Goal: Transaction & Acquisition: Purchase product/service

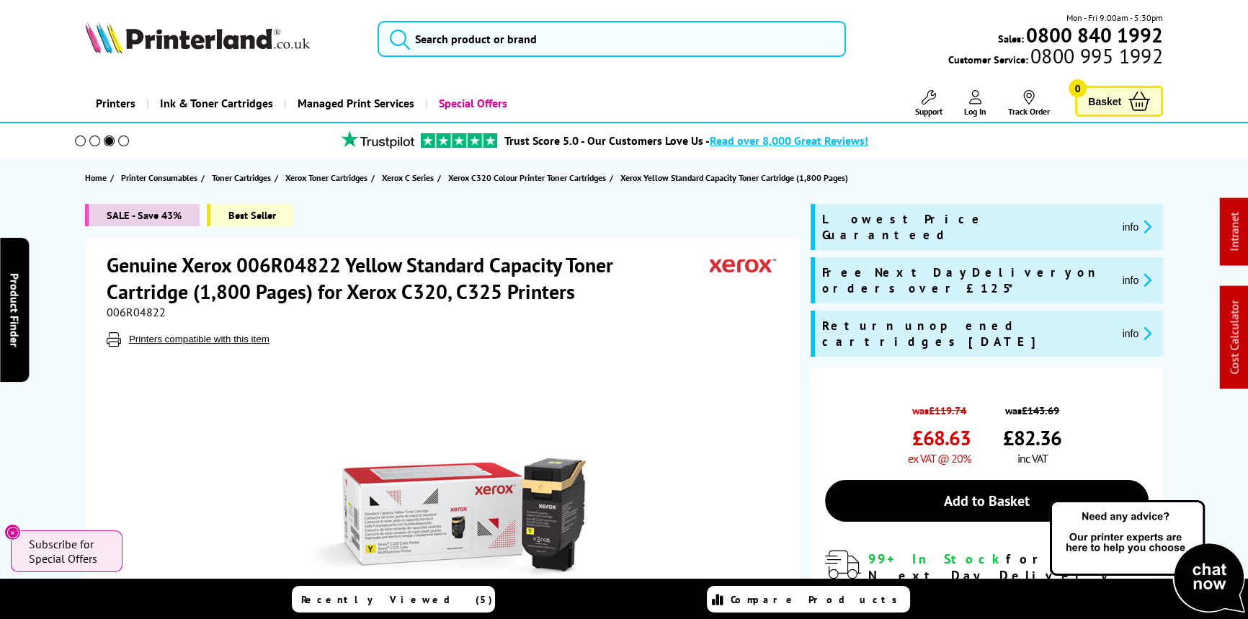
click at [133, 310] on span "006R04822" at bounding box center [136, 312] width 59 height 14
click at [134, 310] on span "006R04822" at bounding box center [136, 312] width 59 height 14
copy span "006R04822"
